Goal: Task Accomplishment & Management: Manage account settings

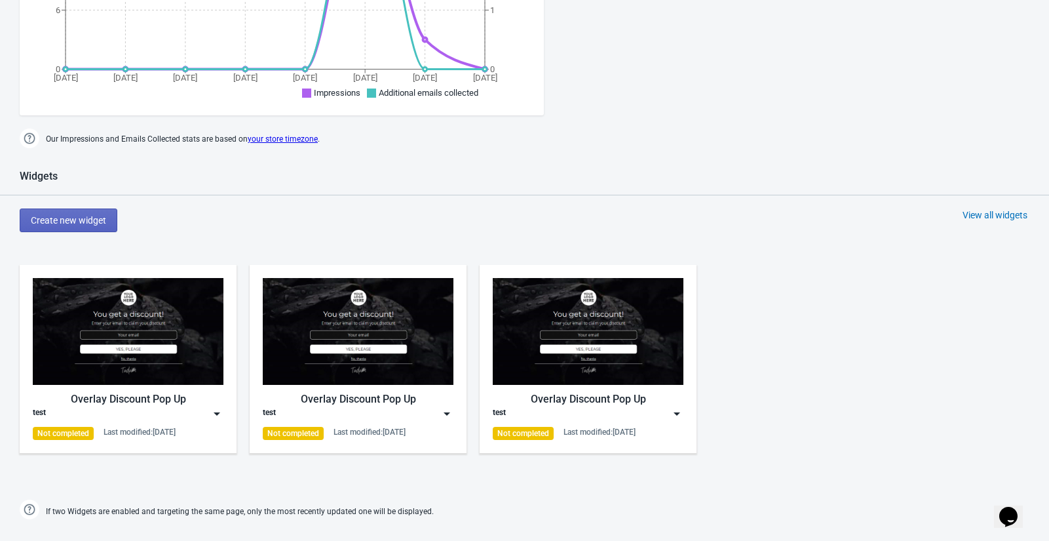
scroll to position [405, 0]
click at [989, 208] on div "View all widgets" at bounding box center [995, 214] width 65 height 13
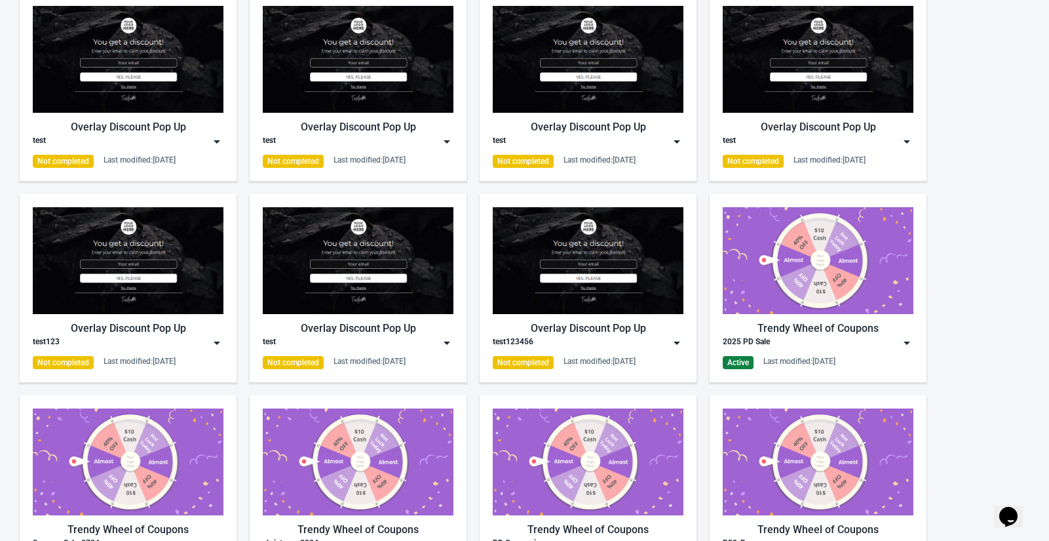
scroll to position [113, 0]
click at [847, 343] on div "2025 PD Sale" at bounding box center [818, 342] width 191 height 13
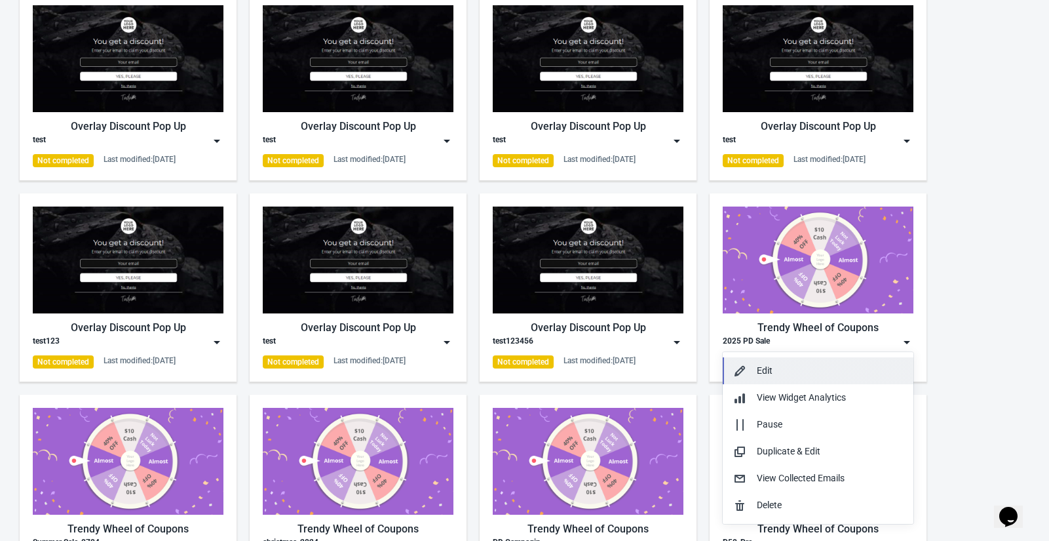
click at [769, 373] on div "Edit" at bounding box center [830, 371] width 146 height 14
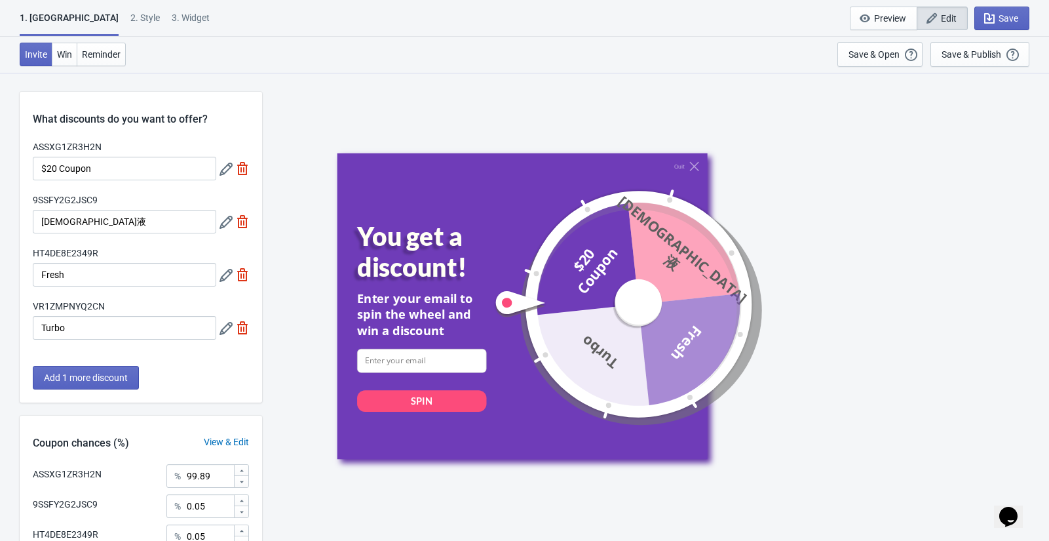
click at [130, 20] on div "2 . Style" at bounding box center [144, 22] width 29 height 23
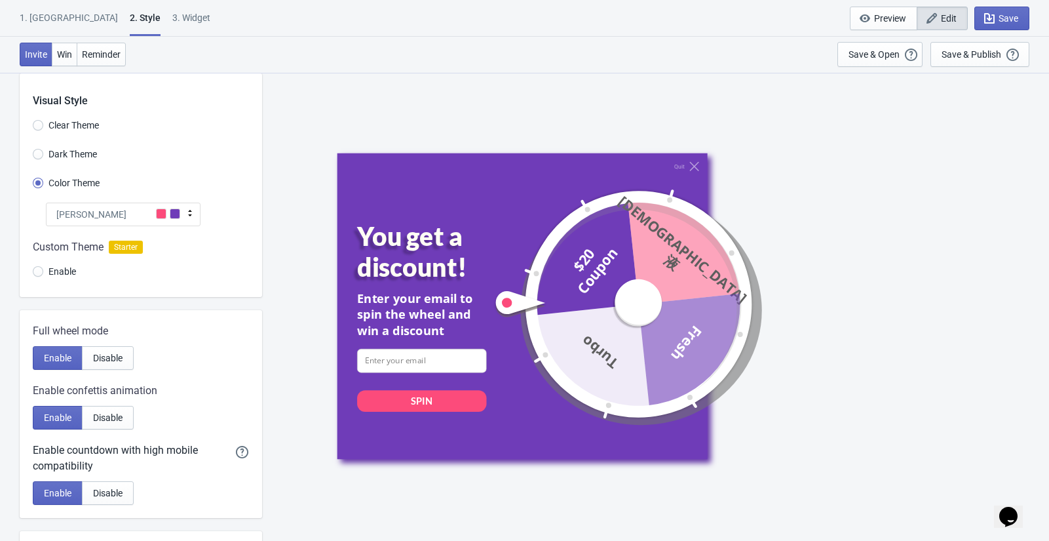
scroll to position [18, 0]
click at [172, 12] on div "3. Widget" at bounding box center [191, 22] width 38 height 23
select select "specificURL"
select select "once"
select select "1"
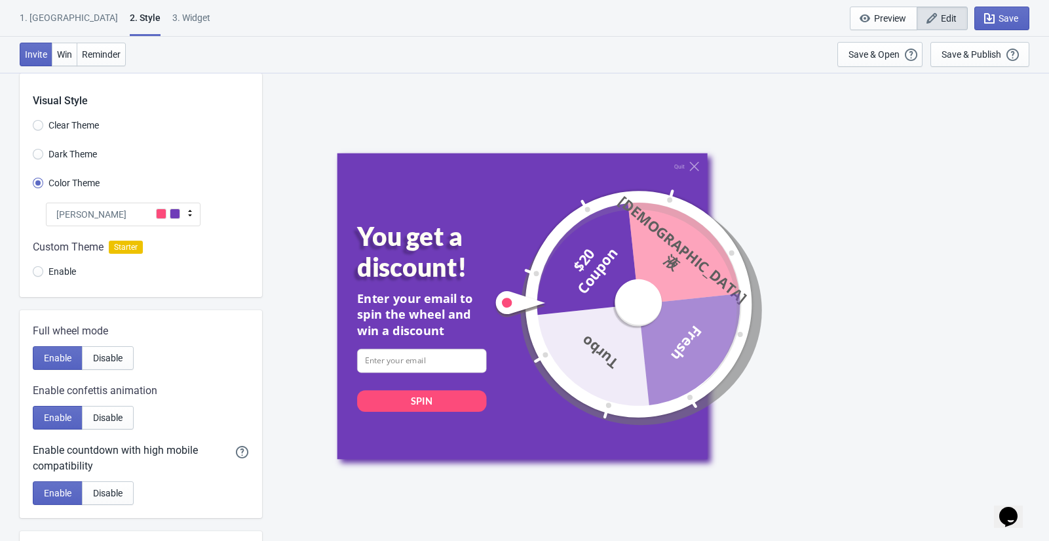
select select "left"
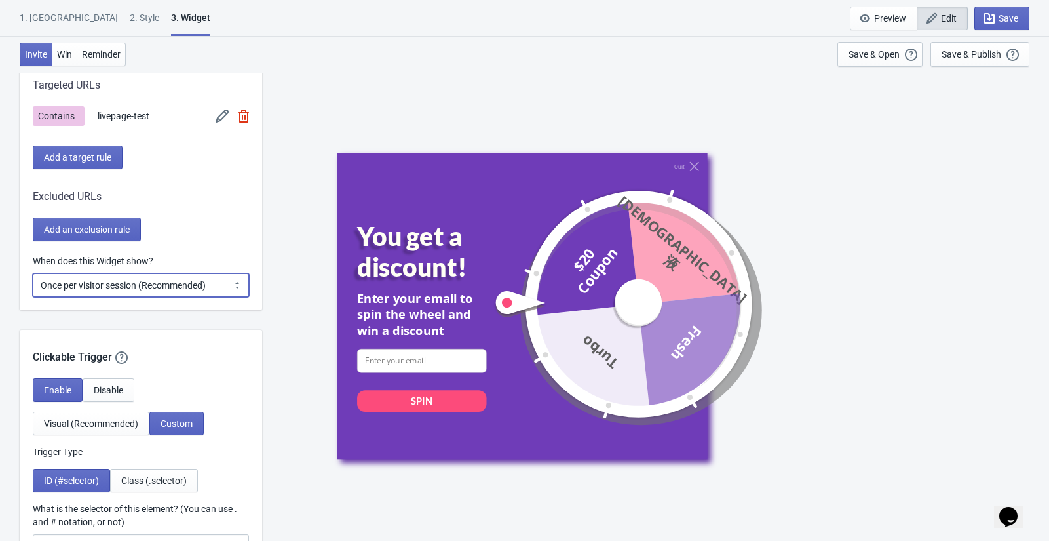
scroll to position [1136, 0]
click at [160, 284] on select "Every new visit of page Once every period of time Once per visitor session (Rec…" at bounding box center [141, 285] width 216 height 24
select select "once_per_user"
click at [33, 273] on select "Every new visit of page Once every period of time Once per visitor session (Rec…" at bounding box center [141, 285] width 216 height 24
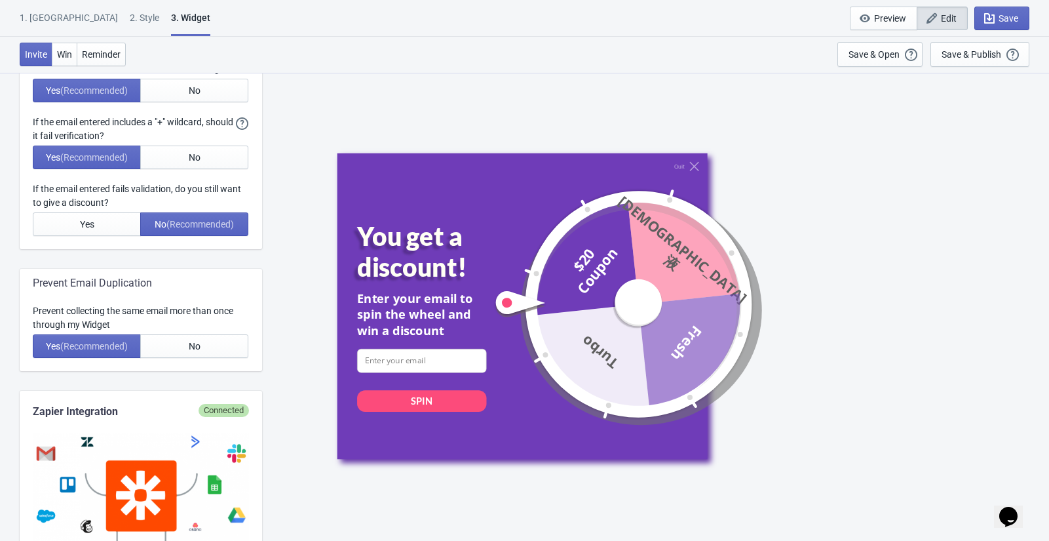
scroll to position [406, 0]
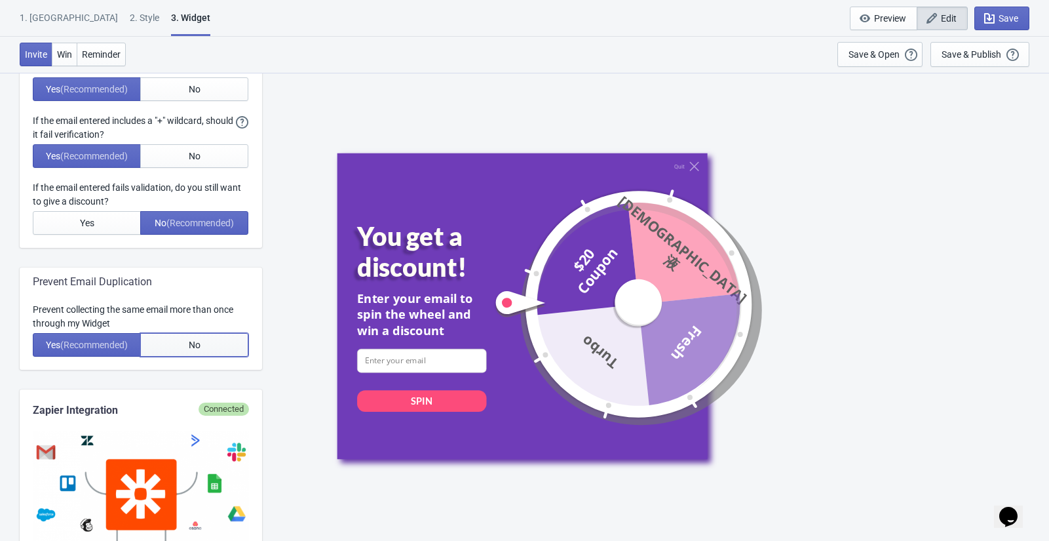
click at [175, 337] on button "No" at bounding box center [194, 345] width 108 height 24
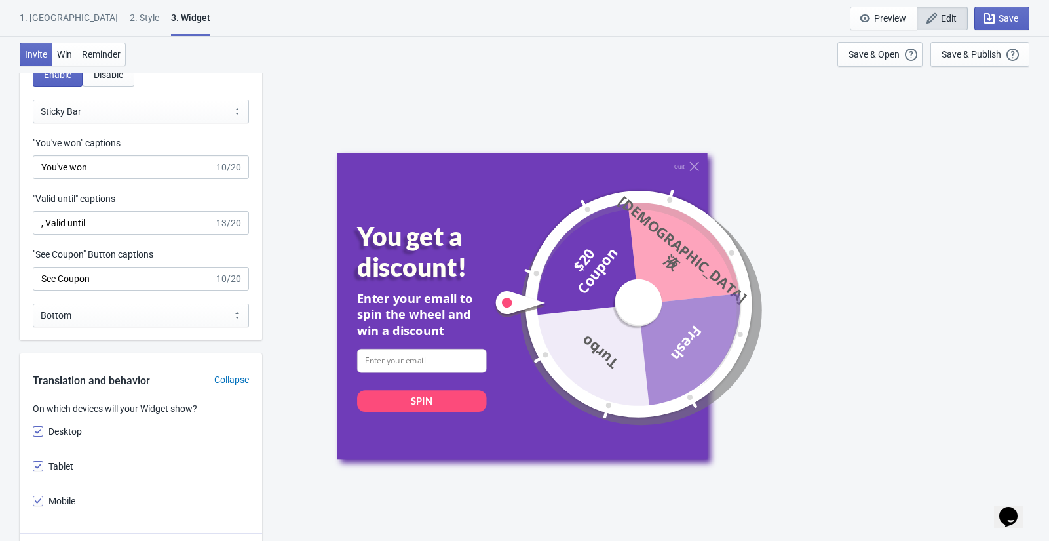
scroll to position [1703, 0]
click at [985, 54] on div "Save & Publish" at bounding box center [972, 54] width 60 height 10
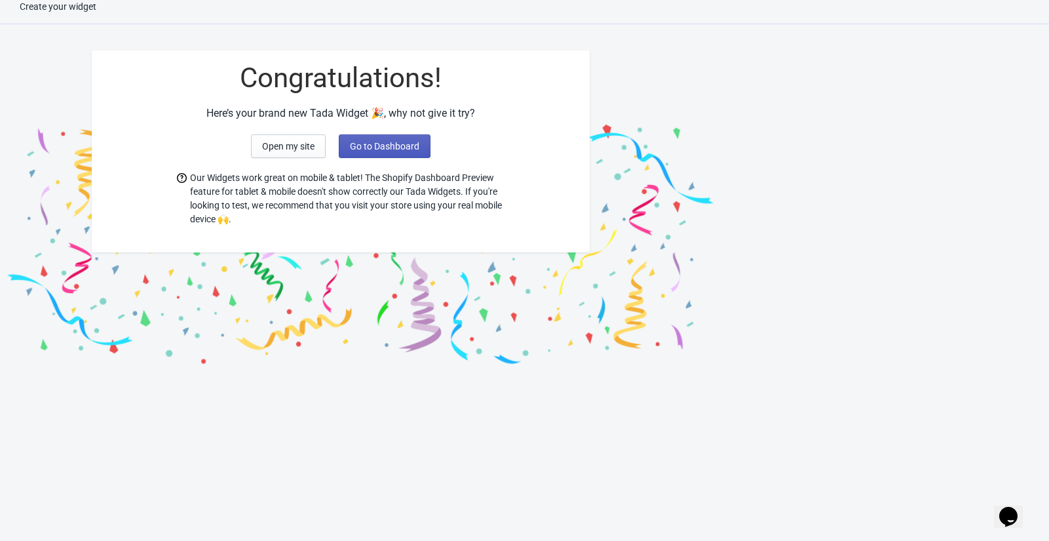
click at [419, 146] on button "Go to Dashboard" at bounding box center [385, 146] width 92 height 24
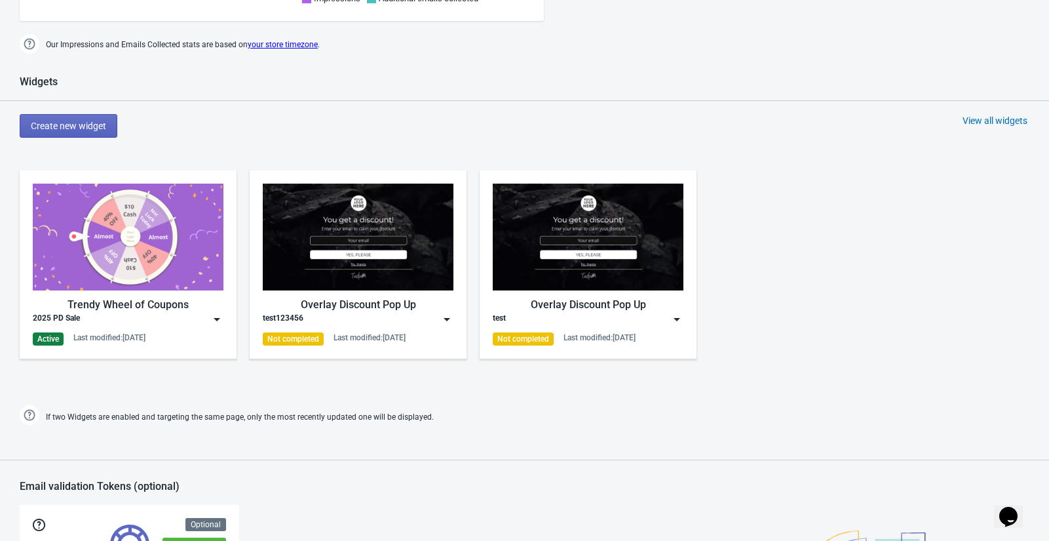
scroll to position [499, 0]
click at [109, 117] on button "Create new widget" at bounding box center [69, 126] width 98 height 24
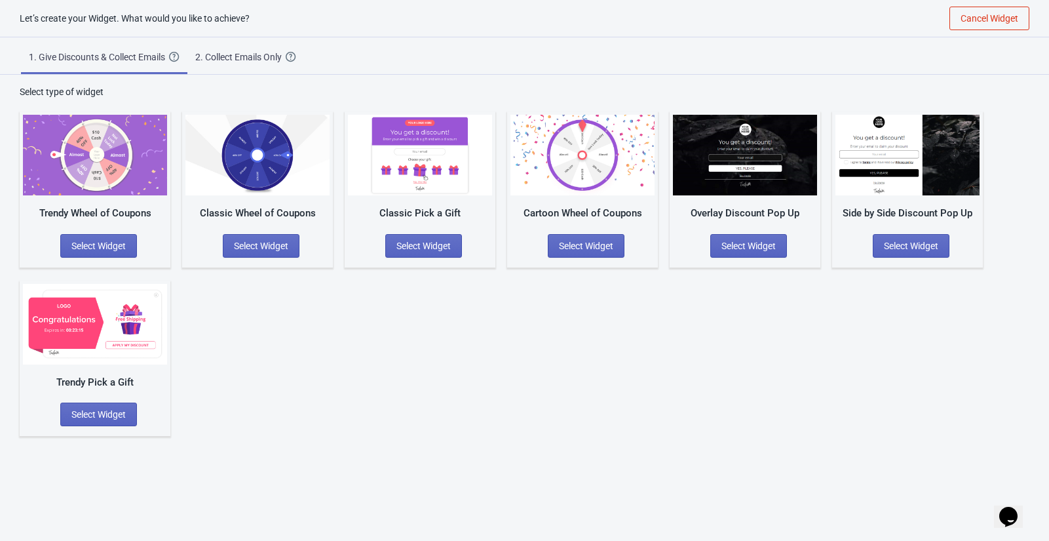
scroll to position [13, 0]
click at [980, 20] on span "Cancel Widget" at bounding box center [990, 18] width 58 height 10
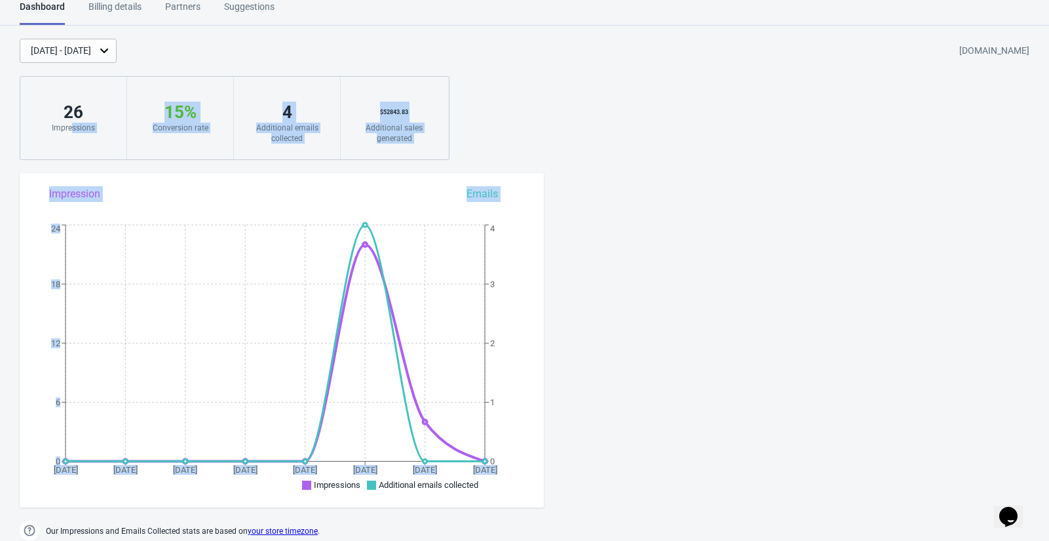
drag, startPoint x: 70, startPoint y: 196, endPoint x: 482, endPoint y: 141, distance: 415.2
click at [806, 141] on div "[DATE] - [DATE] [DOMAIN_NAME] 26 Impressions 15 % Your Tada Widget has a conver…" at bounding box center [524, 99] width 1049 height 121
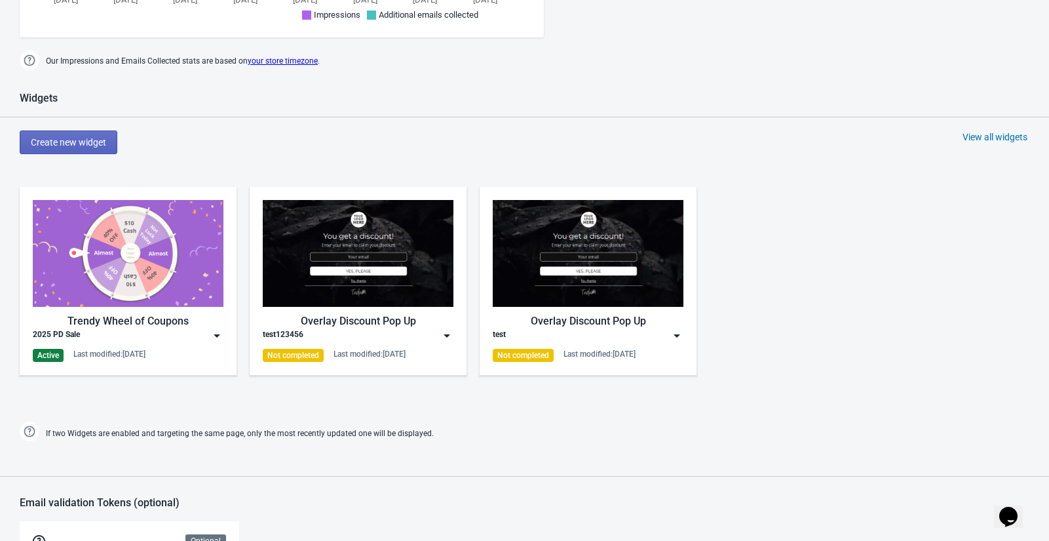
scroll to position [486, 0]
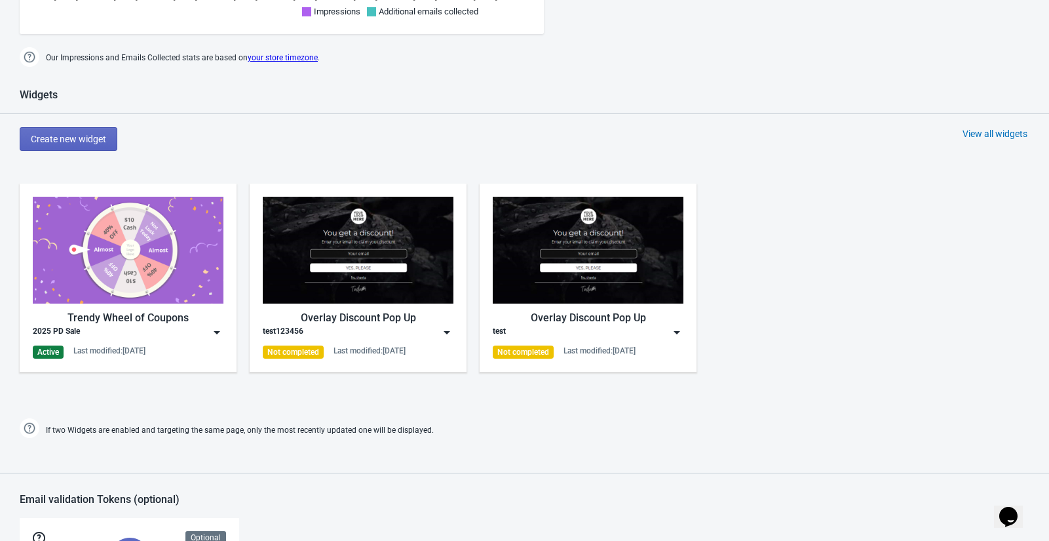
click at [995, 136] on div "View all widgets" at bounding box center [995, 133] width 65 height 13
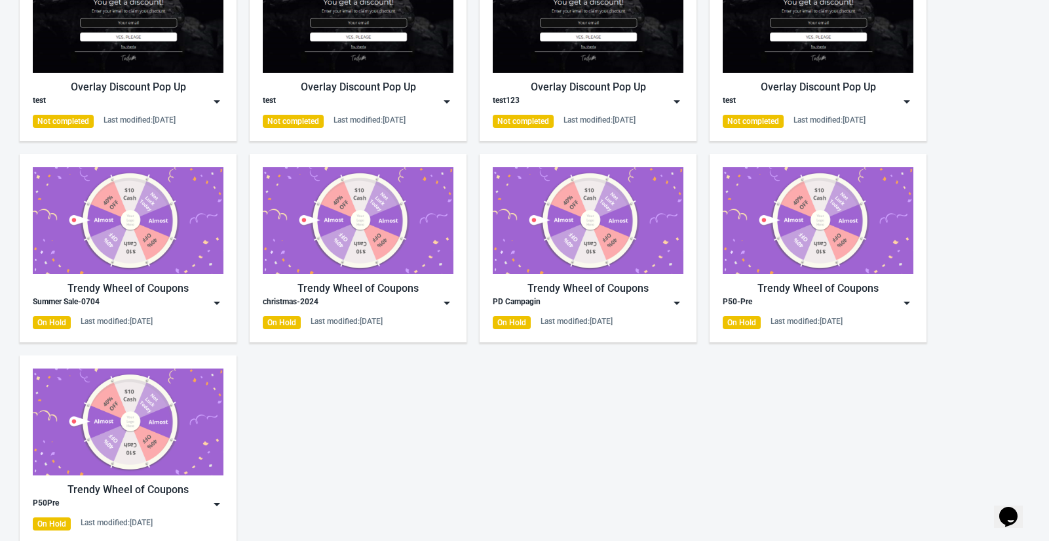
scroll to position [357, 0]
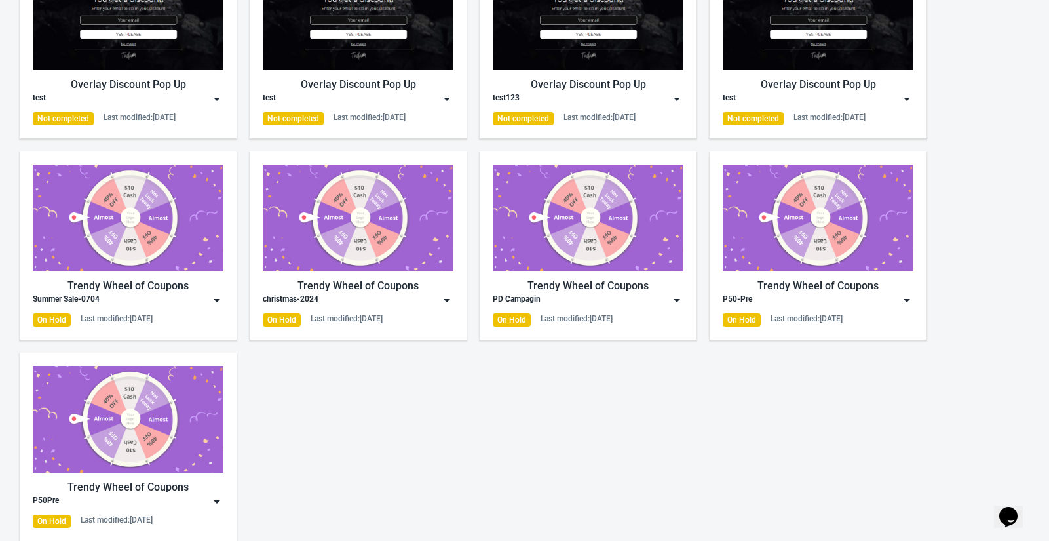
click at [217, 299] on img at bounding box center [216, 300] width 13 height 13
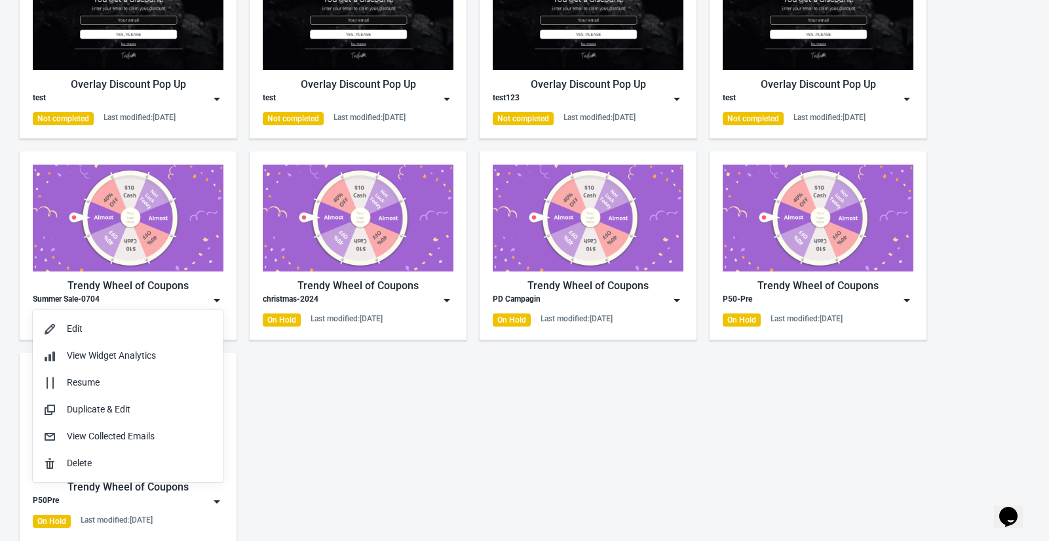
click at [452, 428] on div "Trendy Wheel of Coupons 2025 PD Sale Active Last modified: [DATE] Overlay Disco…" at bounding box center [524, 138] width 1049 height 805
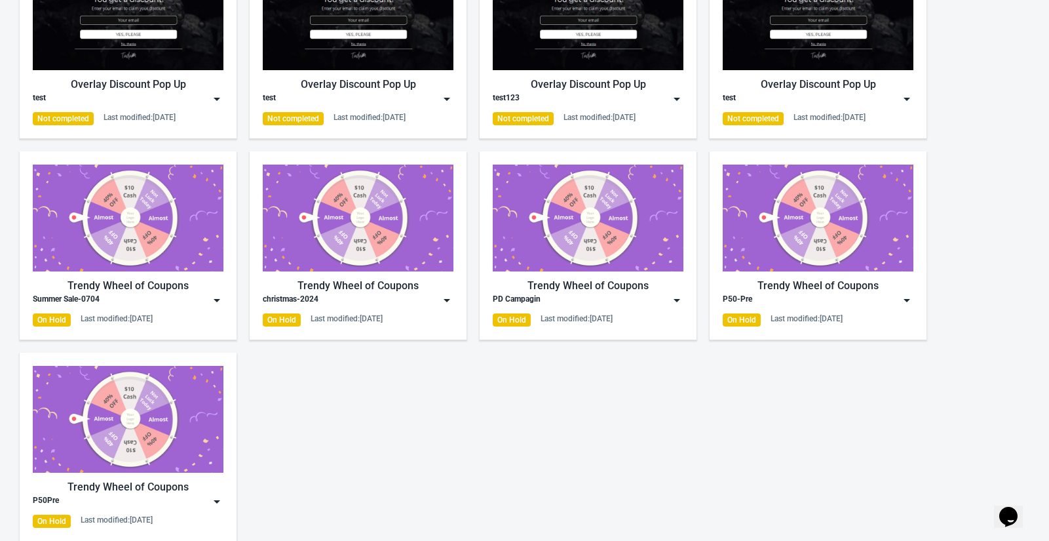
click at [451, 297] on img at bounding box center [446, 300] width 13 height 13
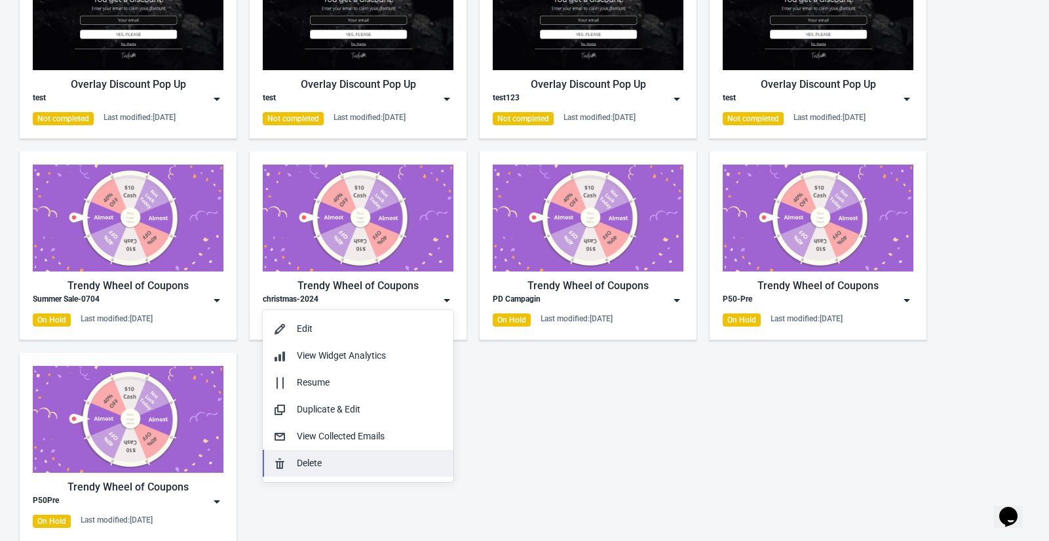
click at [320, 460] on div "Delete" at bounding box center [370, 463] width 146 height 14
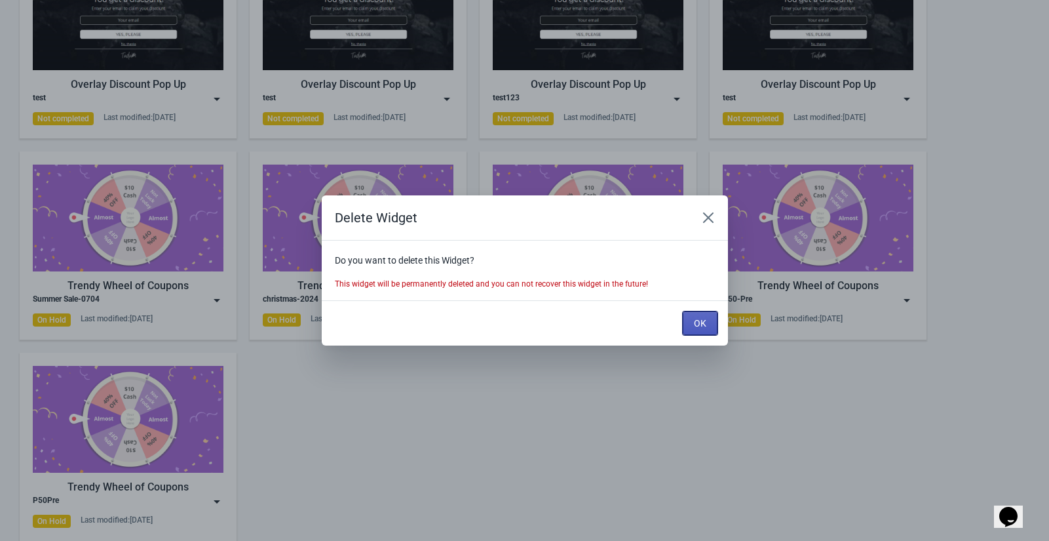
click at [699, 315] on button "OK" at bounding box center [700, 323] width 35 height 24
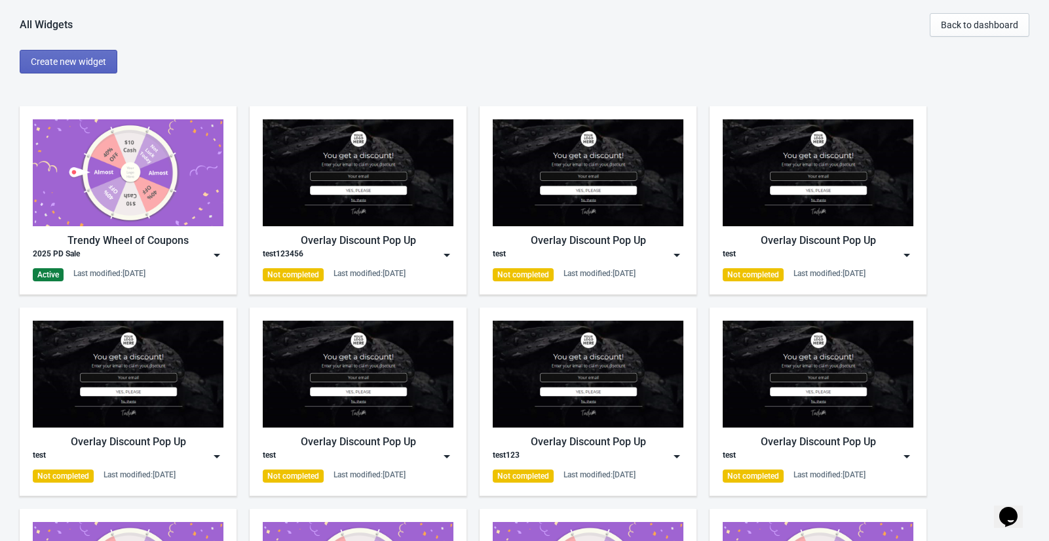
scroll to position [156, 0]
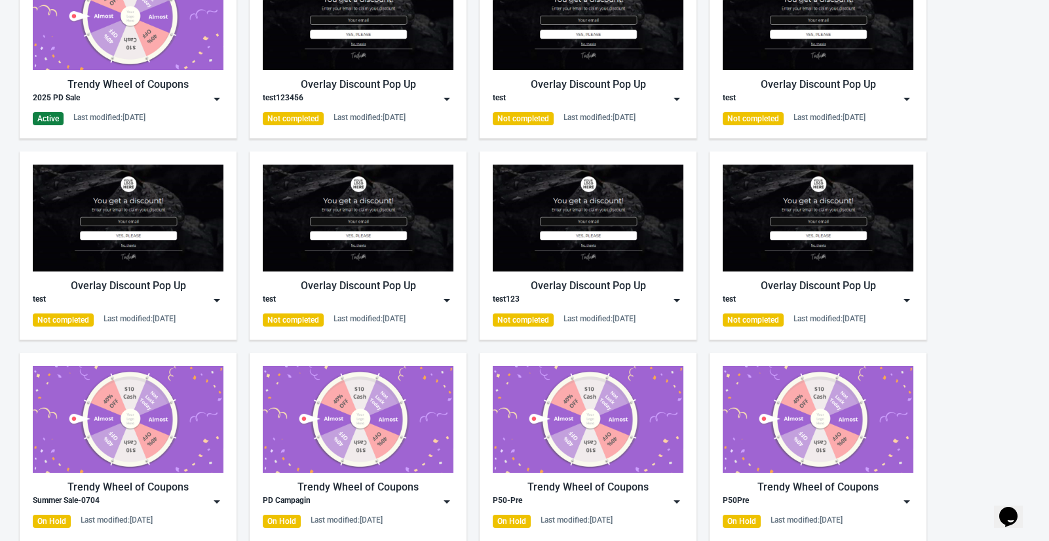
click at [216, 300] on img at bounding box center [216, 300] width 13 height 13
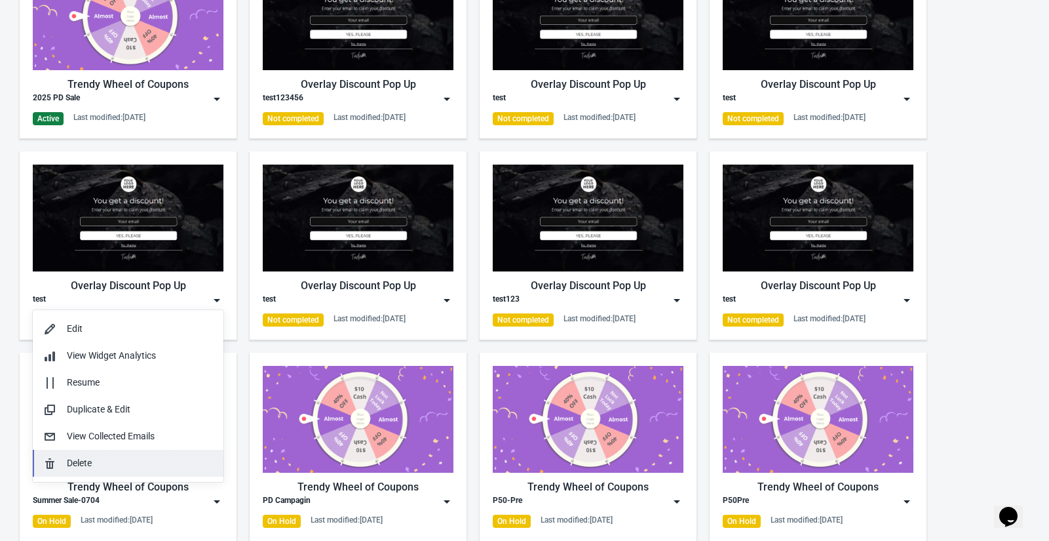
click at [79, 454] on button "Delete" at bounding box center [128, 463] width 191 height 27
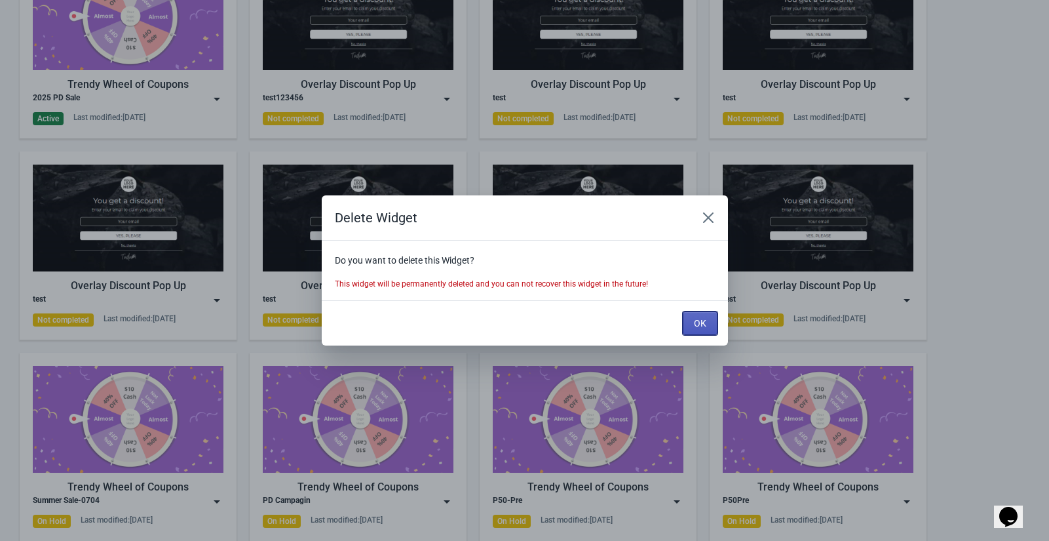
click at [693, 322] on button "OK" at bounding box center [700, 323] width 35 height 24
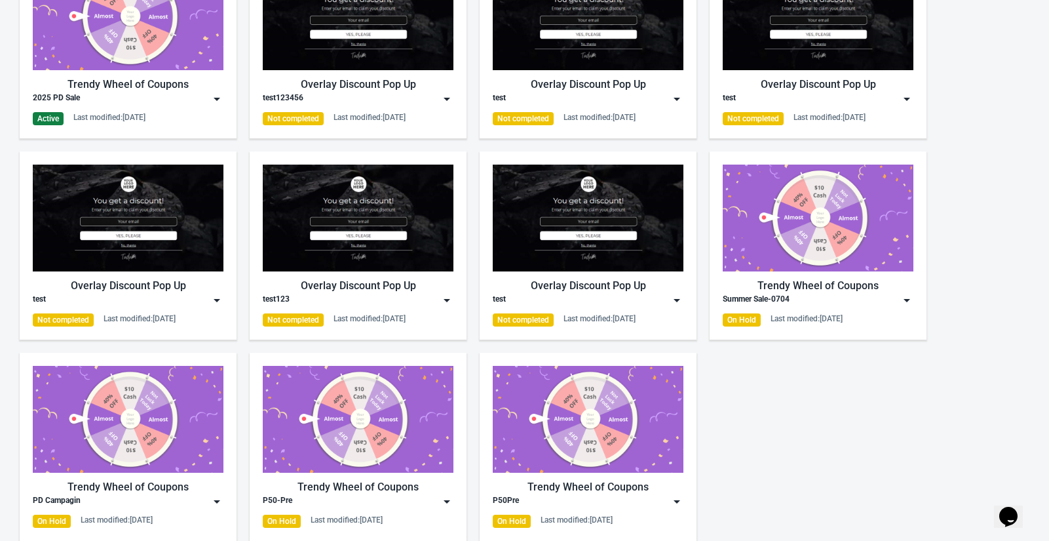
click at [442, 503] on img at bounding box center [446, 501] width 13 height 13
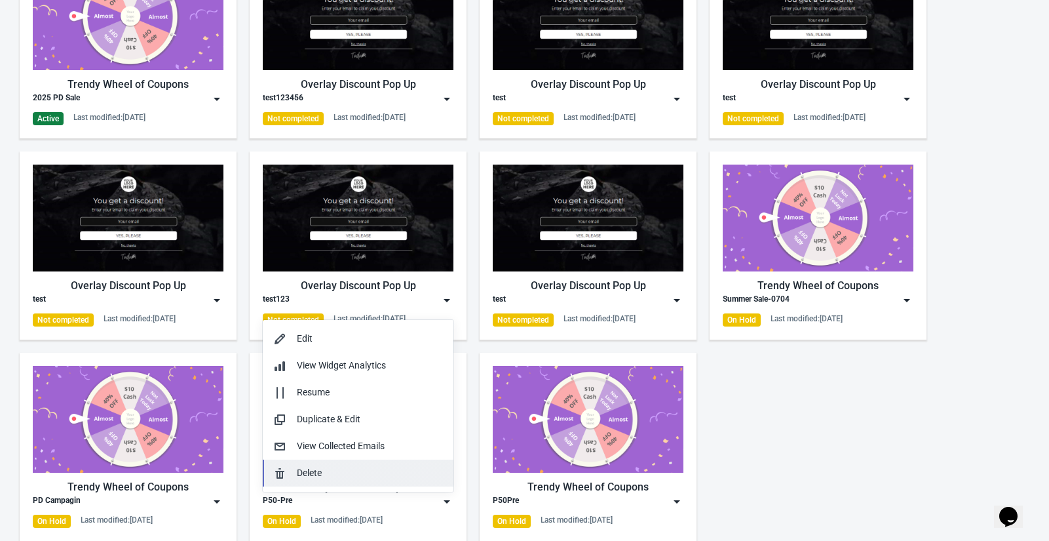
click at [345, 466] on div "Delete" at bounding box center [370, 473] width 146 height 14
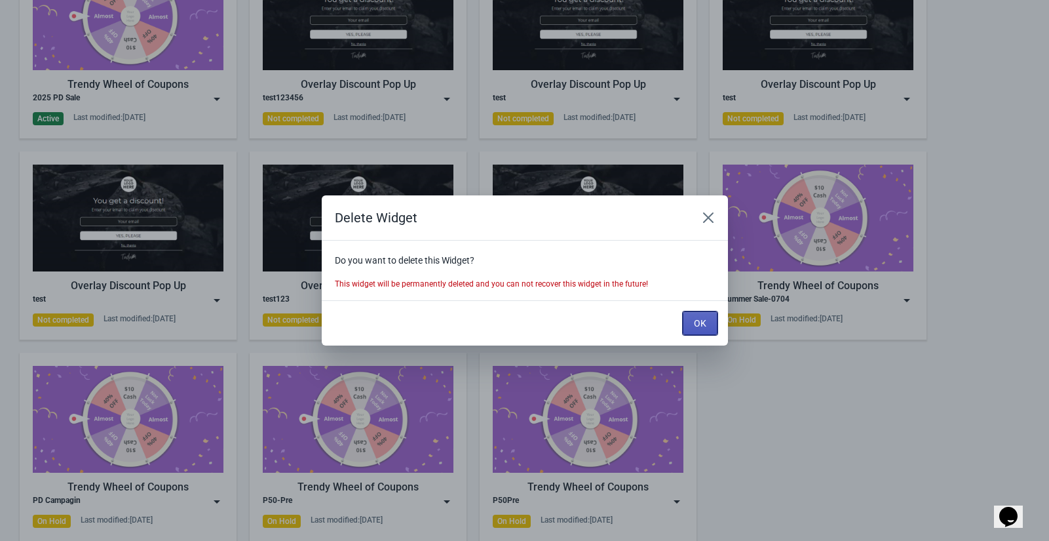
click at [704, 315] on button "OK" at bounding box center [700, 323] width 35 height 24
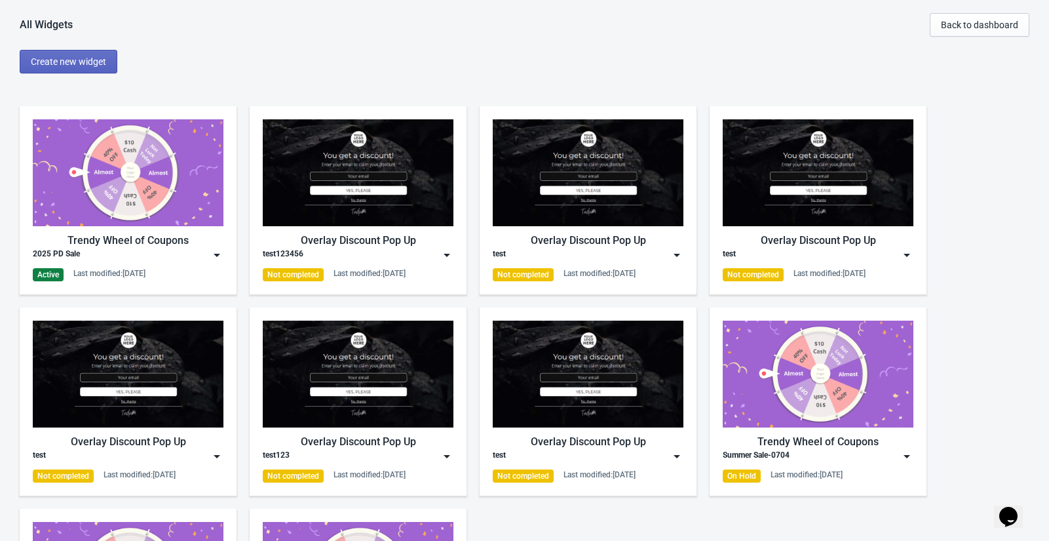
scroll to position [156, 0]
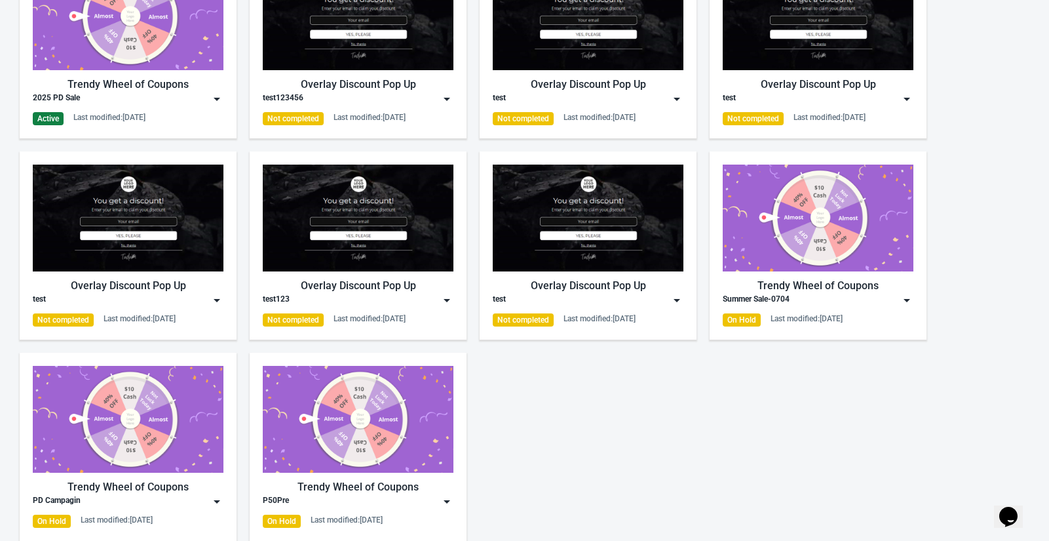
click at [220, 502] on img at bounding box center [216, 501] width 13 height 13
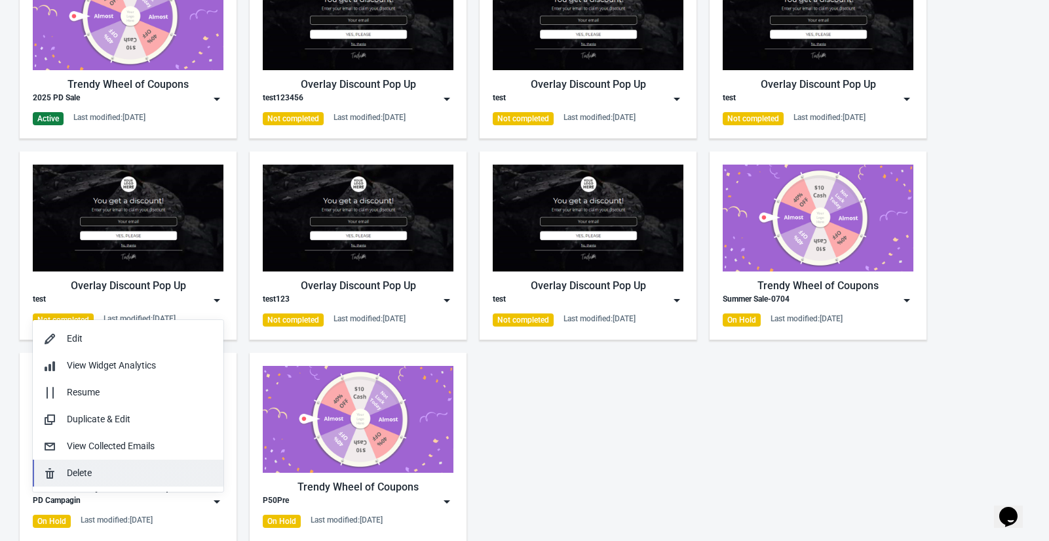
click at [62, 467] on div "Delete" at bounding box center [128, 473] width 170 height 14
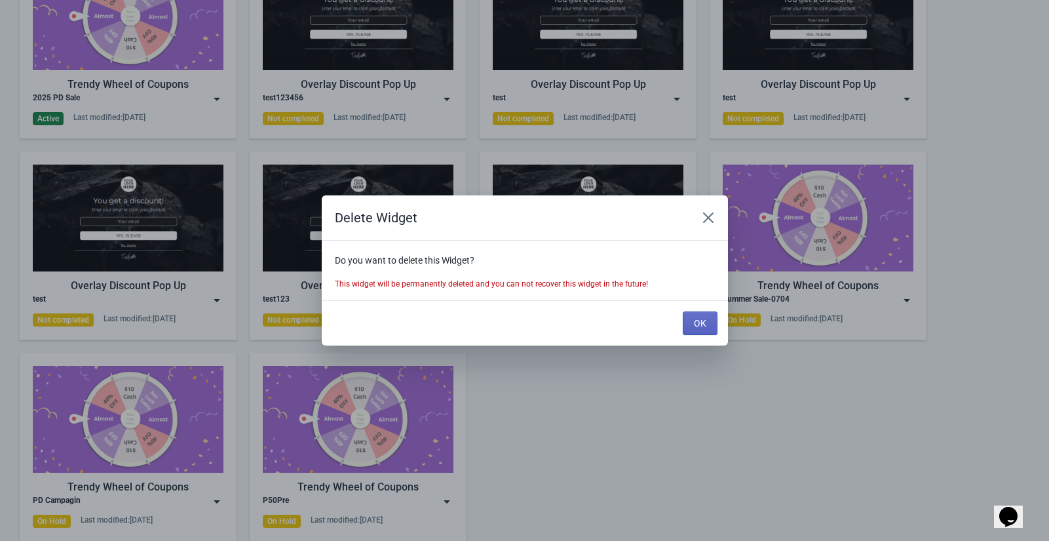
scroll to position [0, 0]
click at [697, 316] on button "OK" at bounding box center [700, 323] width 35 height 24
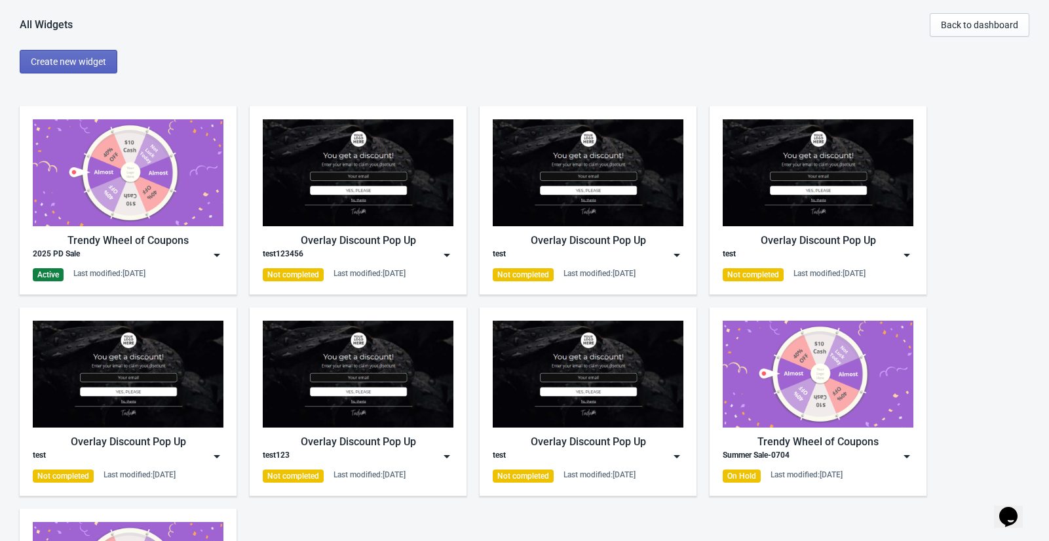
click at [210, 254] on div "2025 PD Sale" at bounding box center [128, 254] width 191 height 13
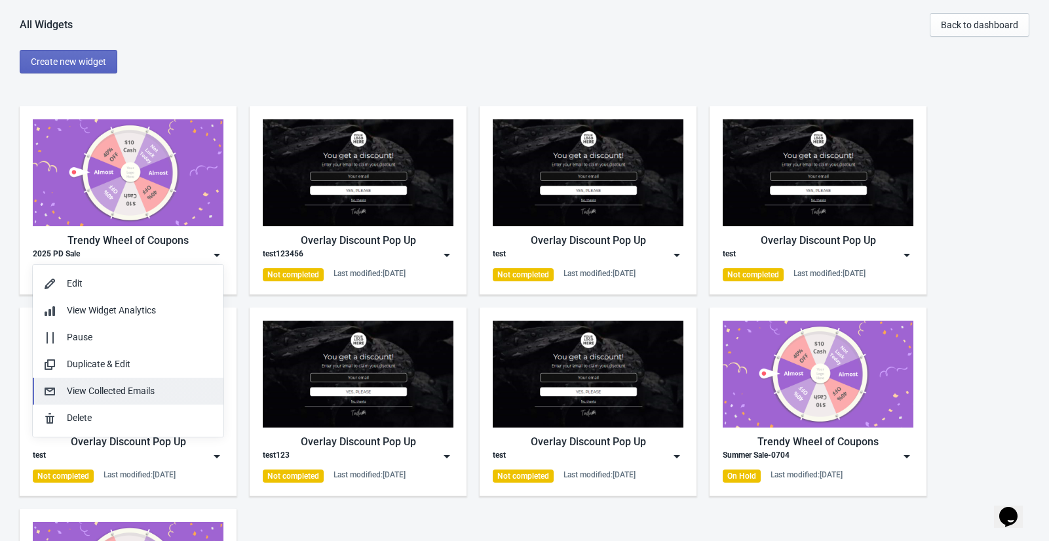
click at [66, 398] on button "View Collected Emails" at bounding box center [128, 390] width 191 height 27
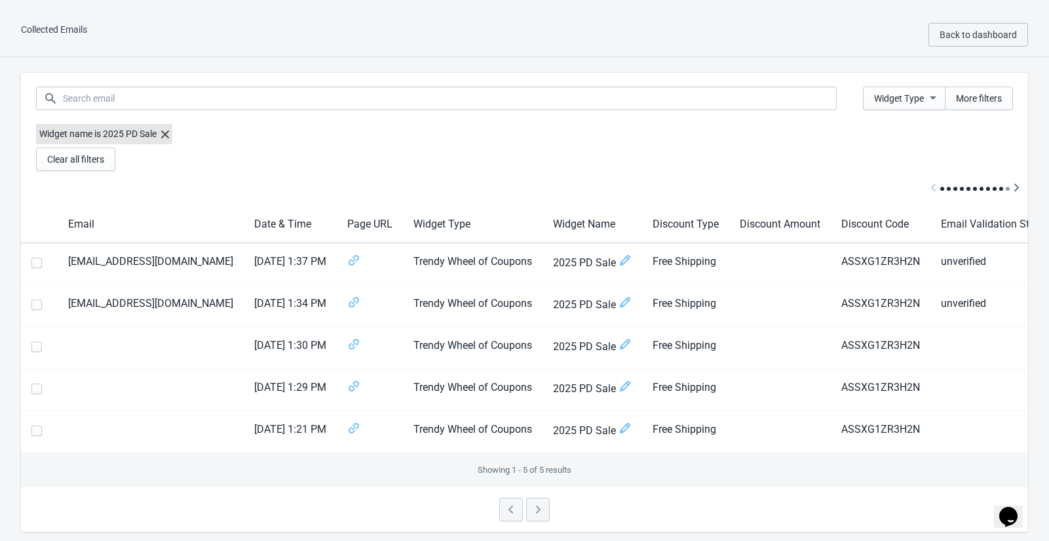
click at [164, 131] on icon at bounding box center [165, 134] width 8 height 8
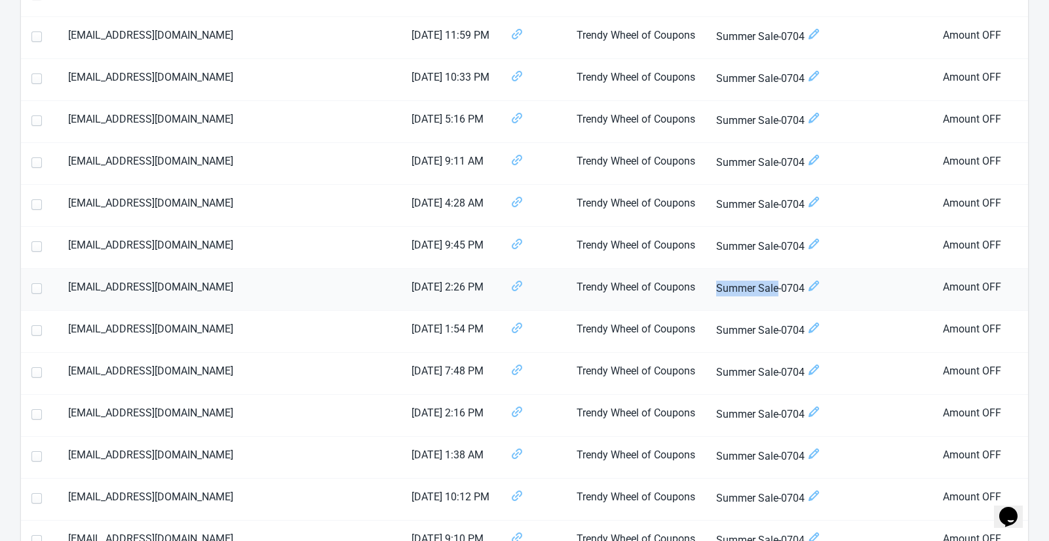
scroll to position [892, 0]
drag, startPoint x: 588, startPoint y: 290, endPoint x: 716, endPoint y: 286, distance: 127.8
click at [716, 286] on span "Summer Sale-0704" at bounding box center [819, 288] width 206 height 18
copy span "Summer Sale-0704"
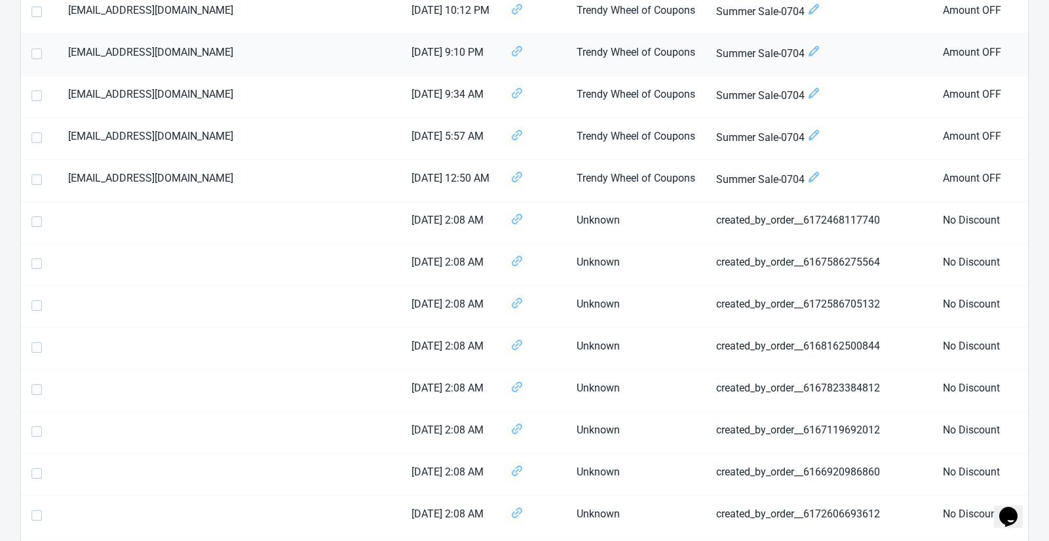
scroll to position [1378, 0]
click at [1018, 508] on icon "Chat widget" at bounding box center [1008, 517] width 18 height 20
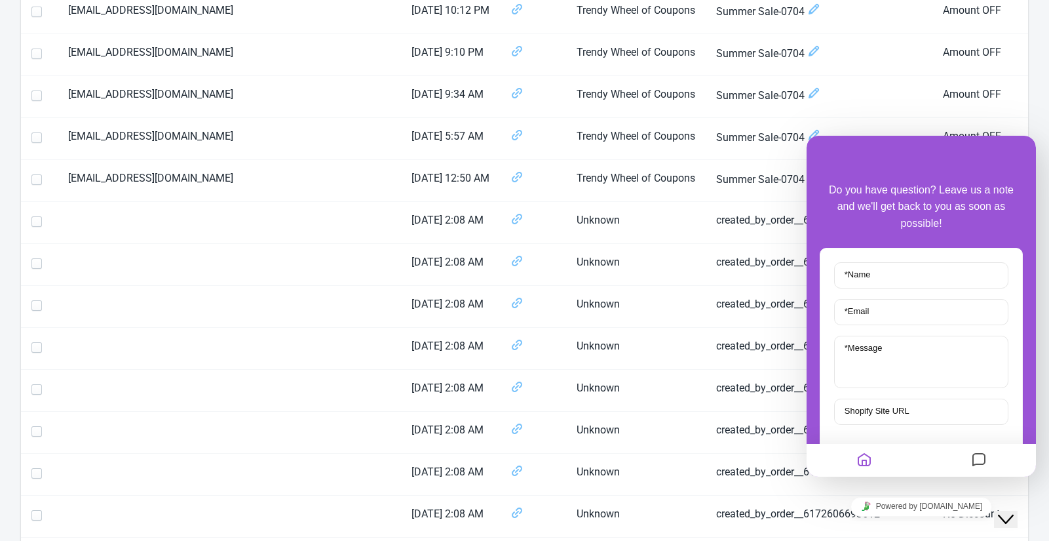
click at [972, 461] on icon "Messages" at bounding box center [979, 461] width 16 height 26
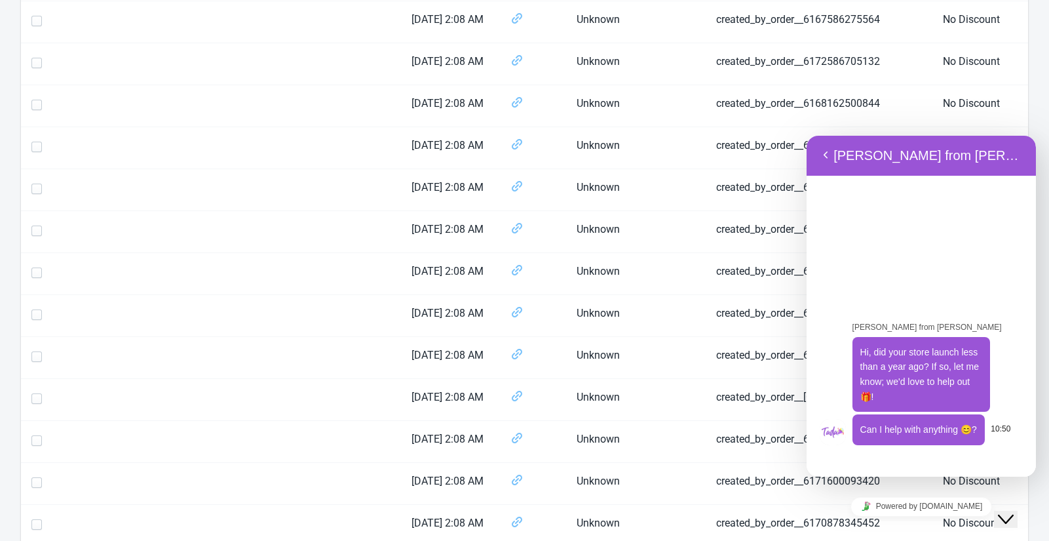
scroll to position [1622, 0]
click at [908, 432] on span "Can I help with anything 😊?" at bounding box center [918, 429] width 117 height 10
click at [917, 503] on link "Powered by [DOMAIN_NAME]" at bounding box center [922, 507] width 142 height 20
click at [937, 503] on link "Powered by [DOMAIN_NAME]" at bounding box center [922, 507] width 142 height 20
